Goal: Find specific page/section: Find specific page/section

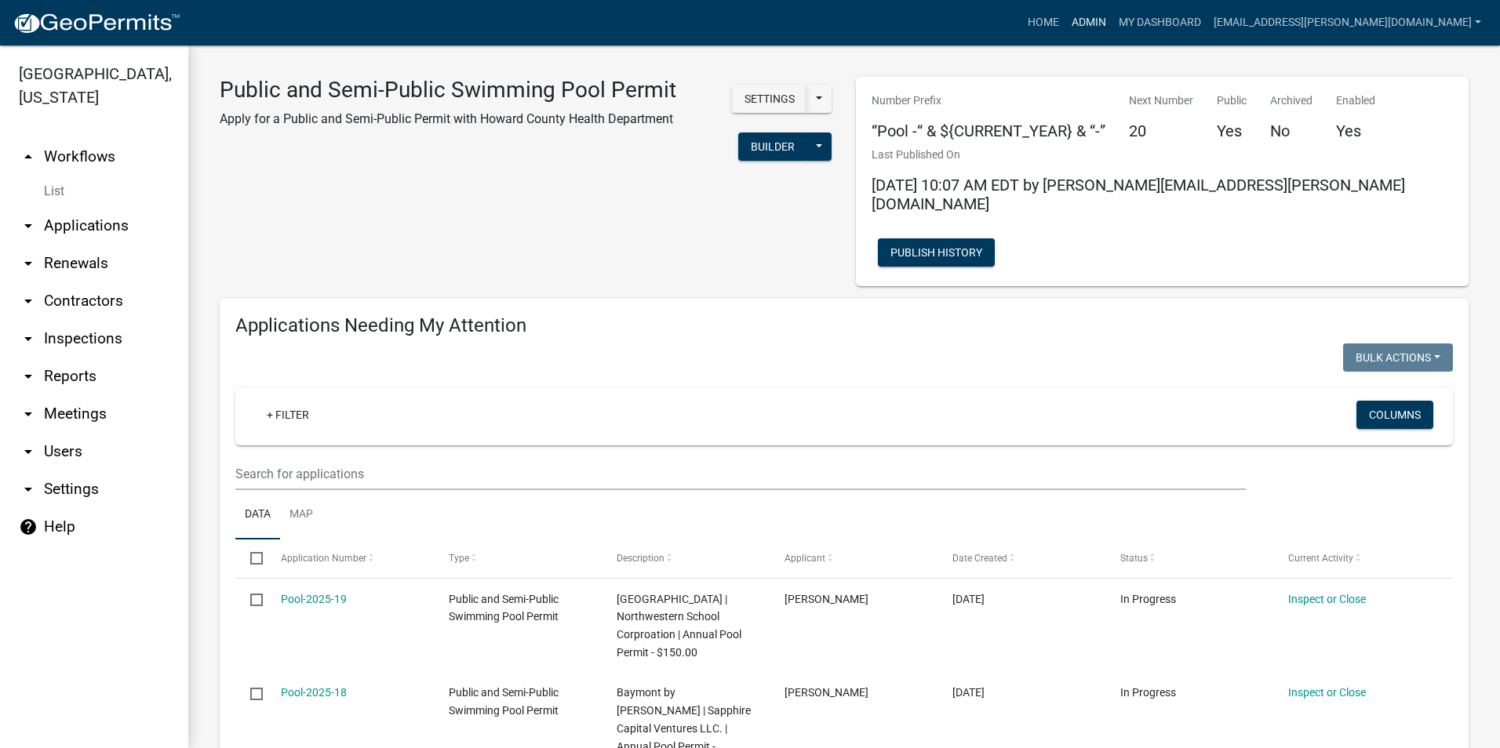
click at [825, 24] on link "Admin" at bounding box center [1088, 23] width 47 height 30
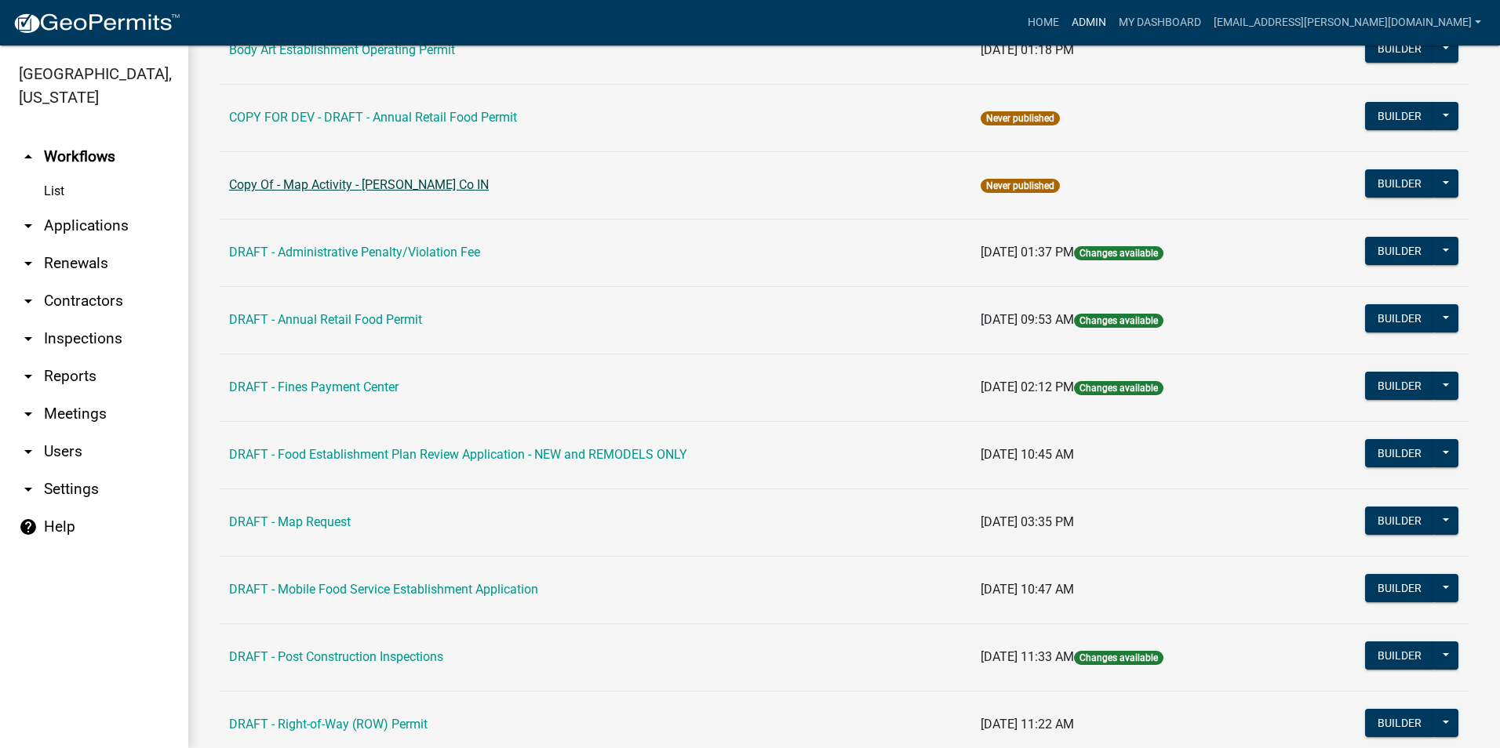
scroll to position [78, 0]
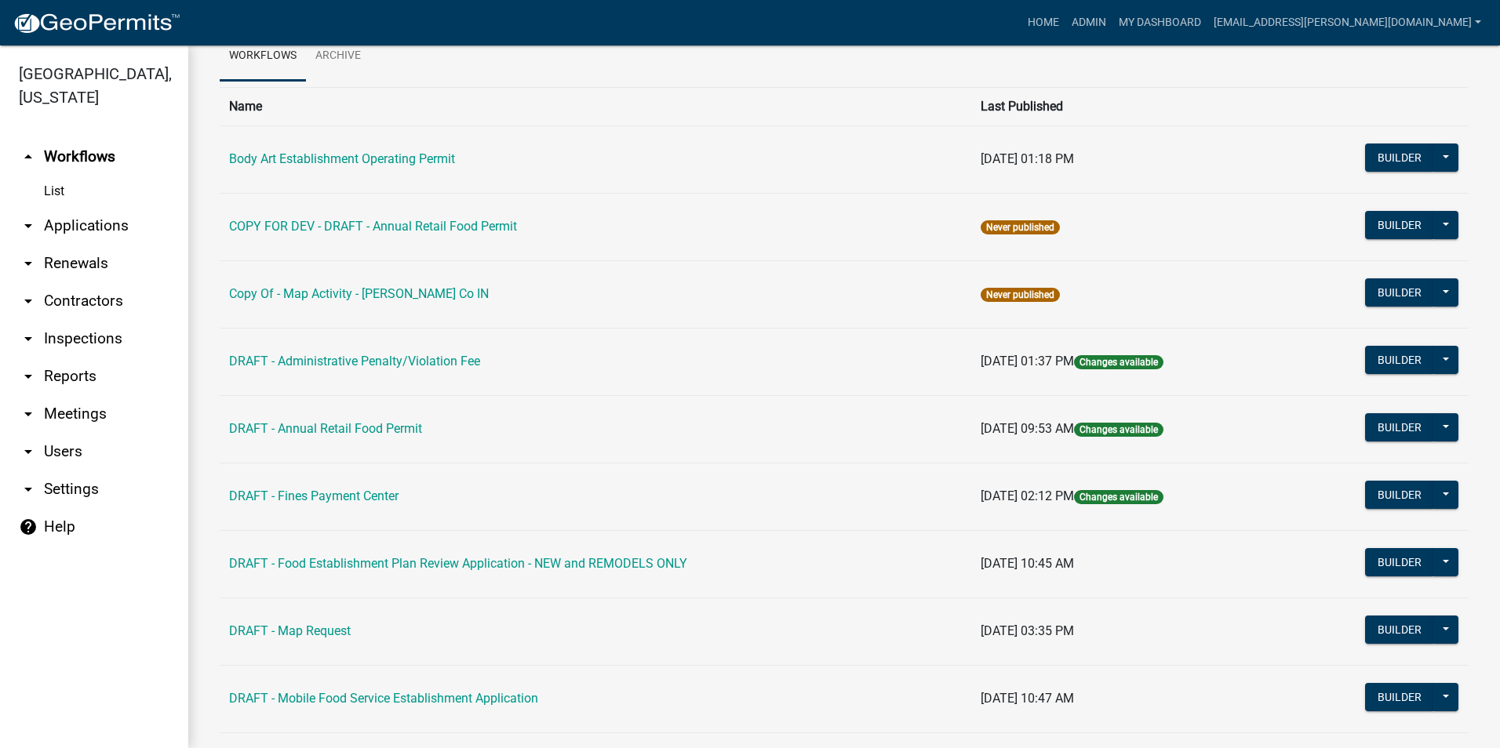
click at [377, 150] on td "Body Art Establishment Operating Permit" at bounding box center [595, 158] width 751 height 67
click at [379, 160] on link "Body Art Establishment Operating Permit" at bounding box center [342, 158] width 226 height 15
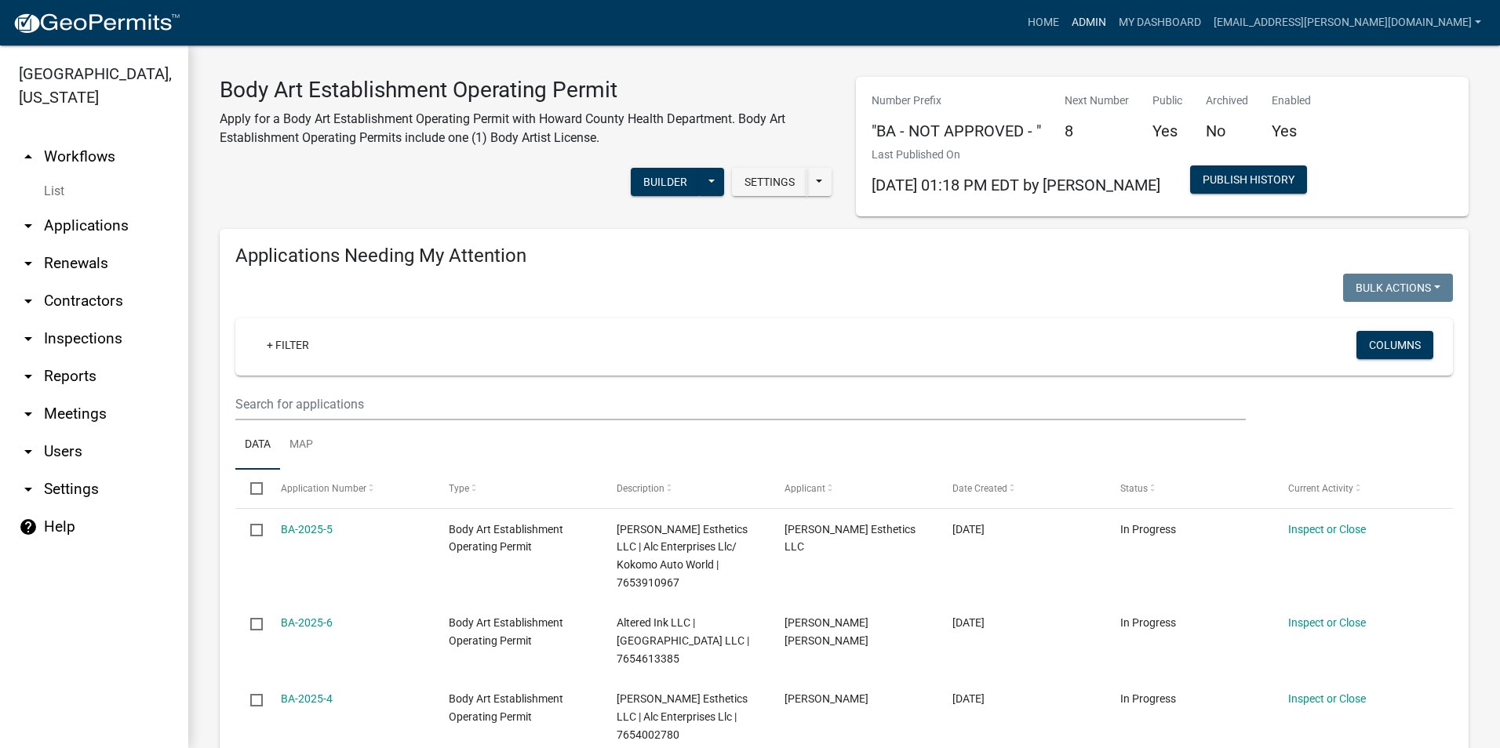
click at [825, 15] on link "Admin" at bounding box center [1088, 23] width 47 height 30
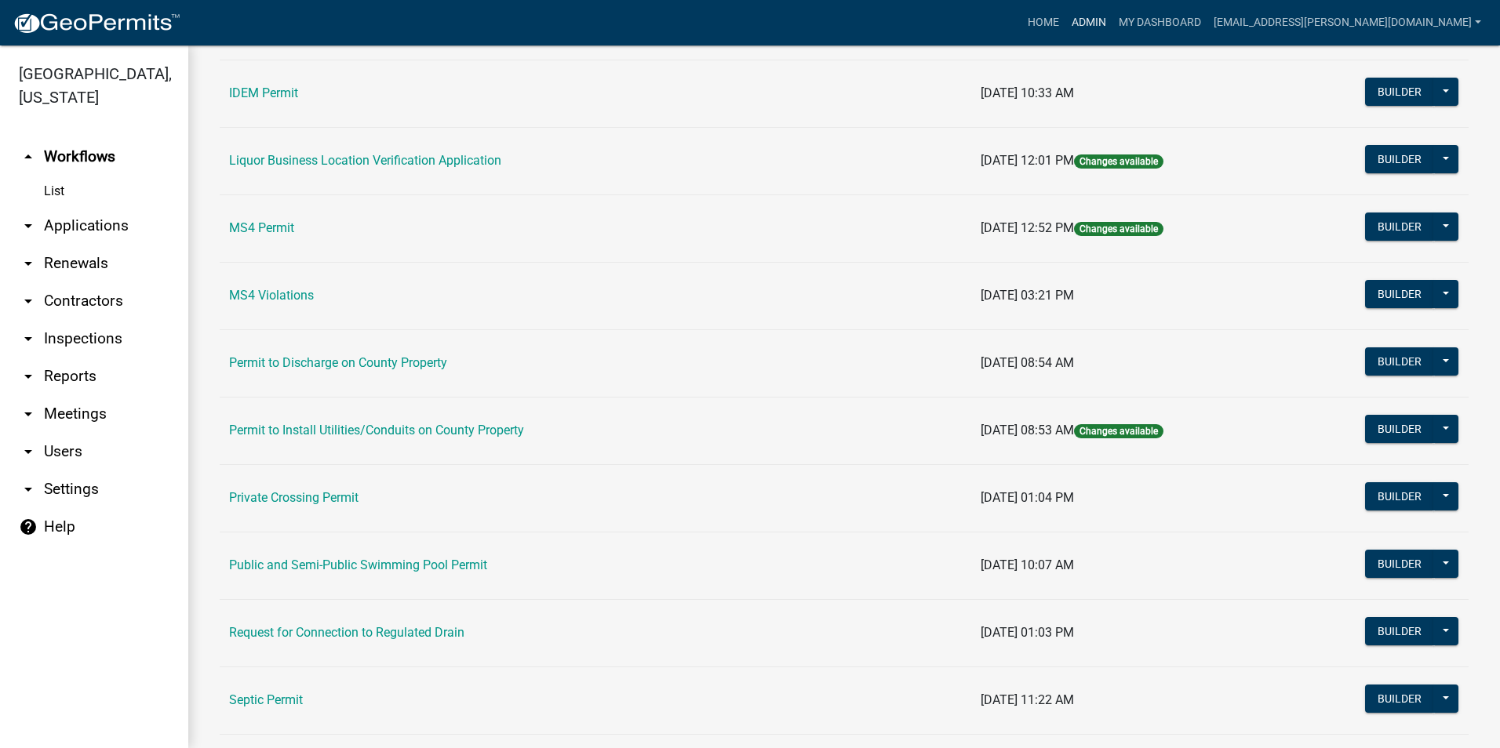
scroll to position [1253, 0]
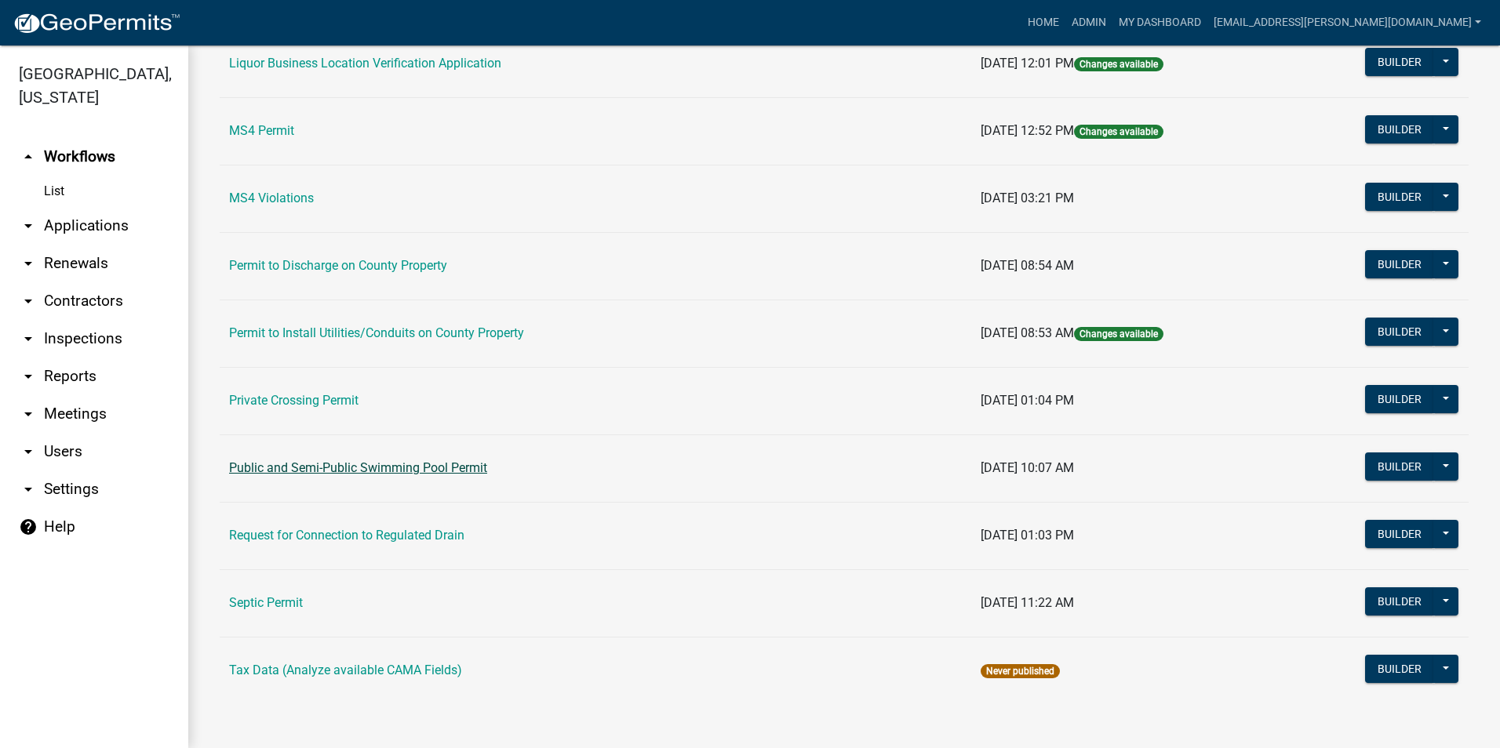
click at [363, 471] on link "Public and Semi-Public Swimming Pool Permit" at bounding box center [358, 467] width 258 height 15
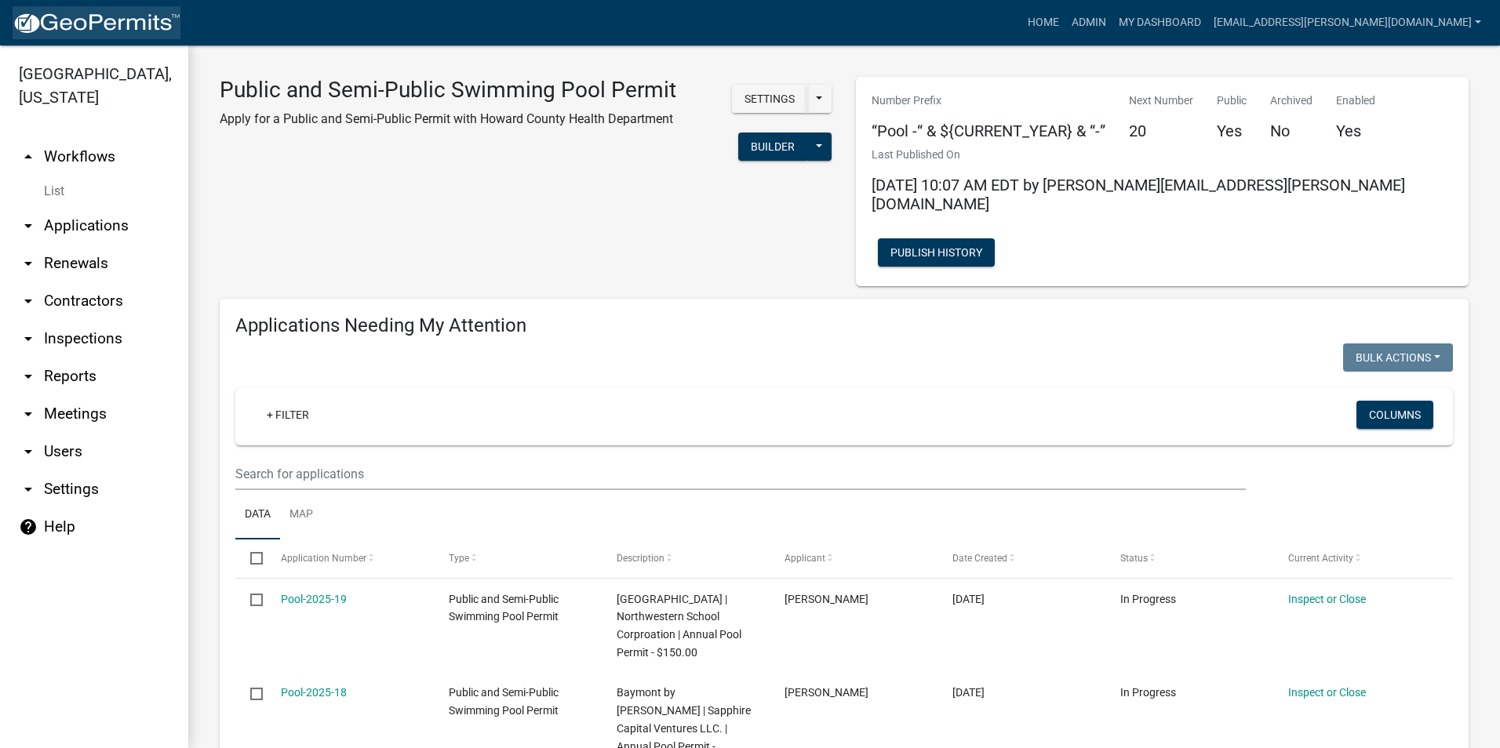
click at [97, 26] on img at bounding box center [97, 24] width 168 height 24
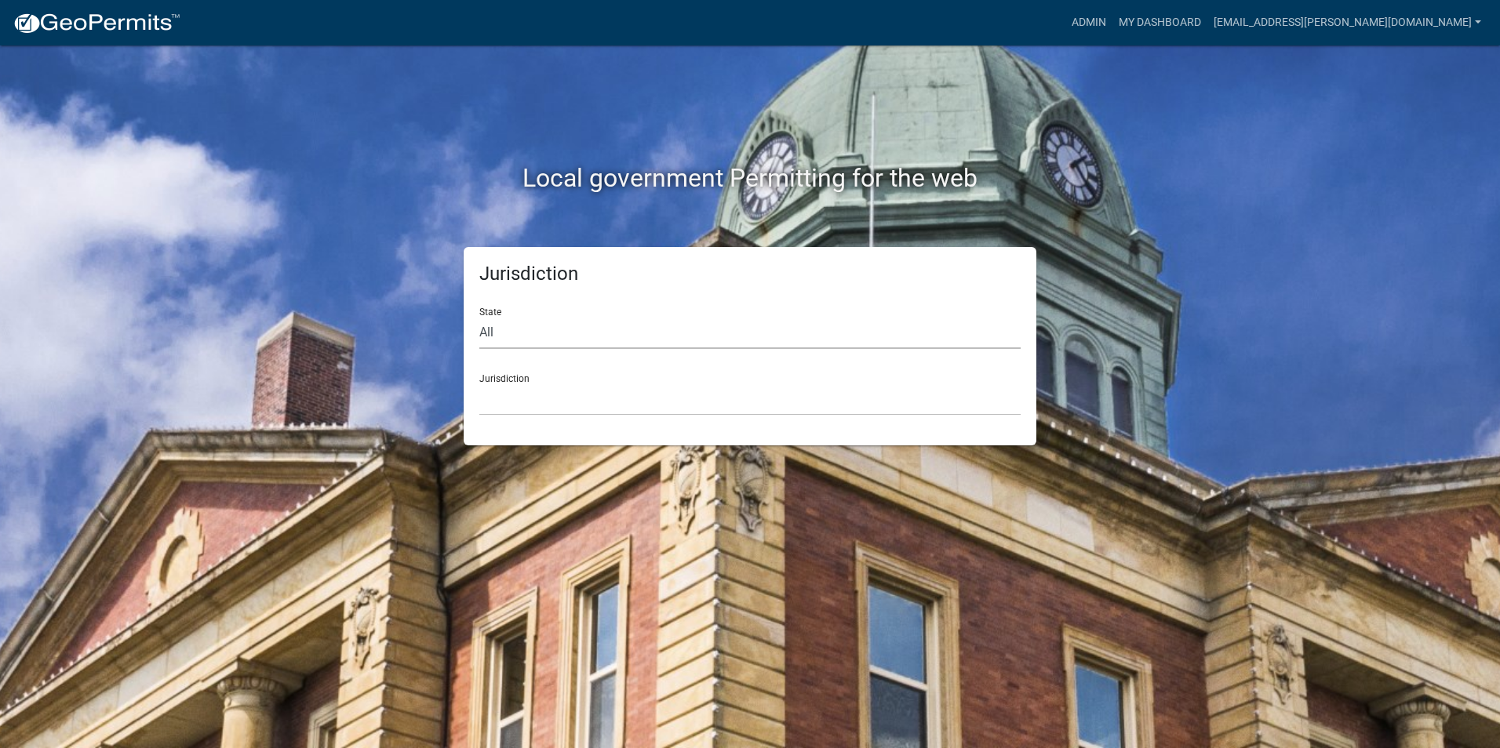
click at [519, 344] on select "All [US_STATE] [US_STATE] [US_STATE] [US_STATE] [US_STATE] [US_STATE] [US_STATE…" at bounding box center [749, 333] width 541 height 32
select select "[US_STATE]"
click at [479, 317] on select "All [US_STATE] [US_STATE] [US_STATE] [US_STATE] [US_STATE] [US_STATE] [US_STATE…" at bounding box center [749, 333] width 541 height 32
click at [544, 401] on select "City of [GEOGRAPHIC_DATA], [US_STATE] City of [GEOGRAPHIC_DATA], [US_STATE] Cit…" at bounding box center [749, 400] width 541 height 32
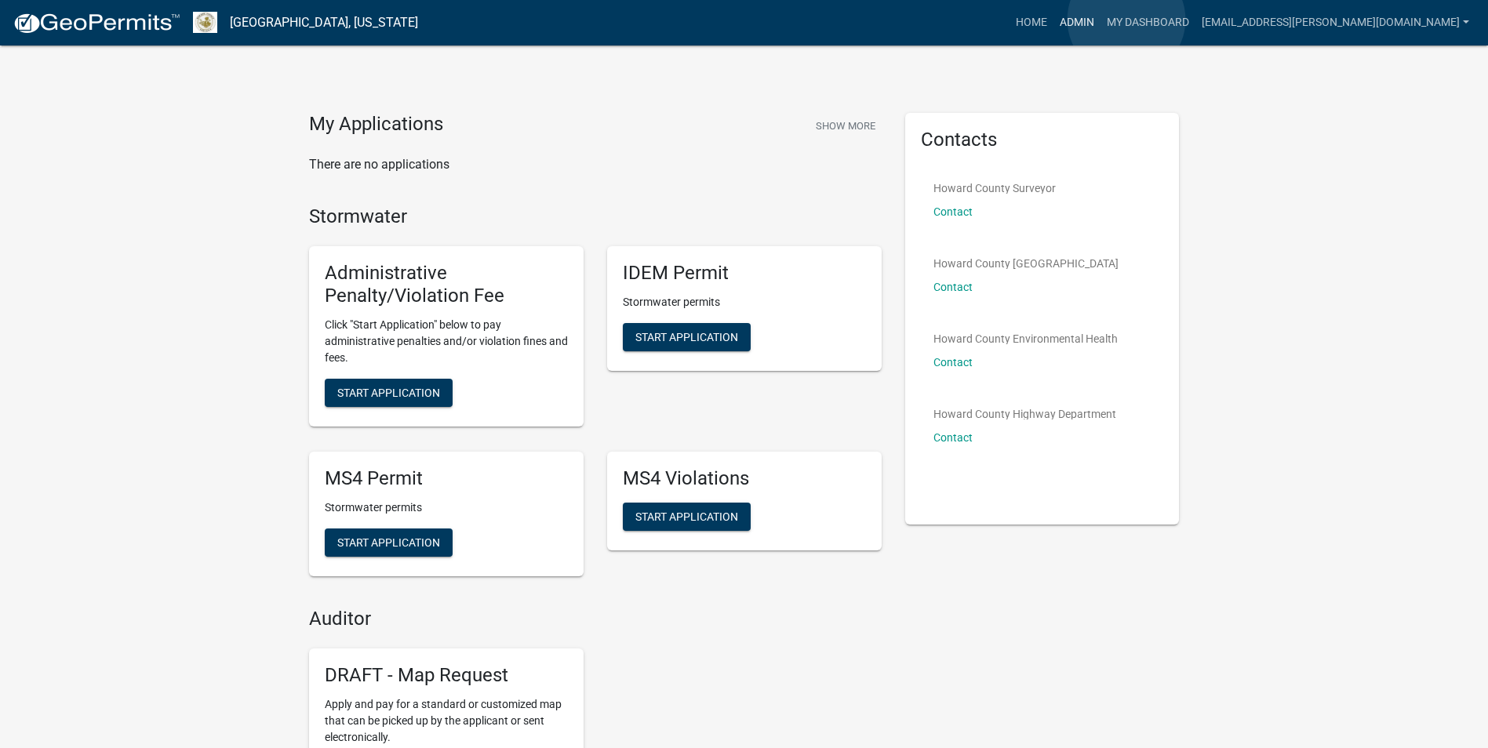
click at [825, 20] on link "Admin" at bounding box center [1076, 23] width 47 height 30
